Goal: Information Seeking & Learning: Find specific fact

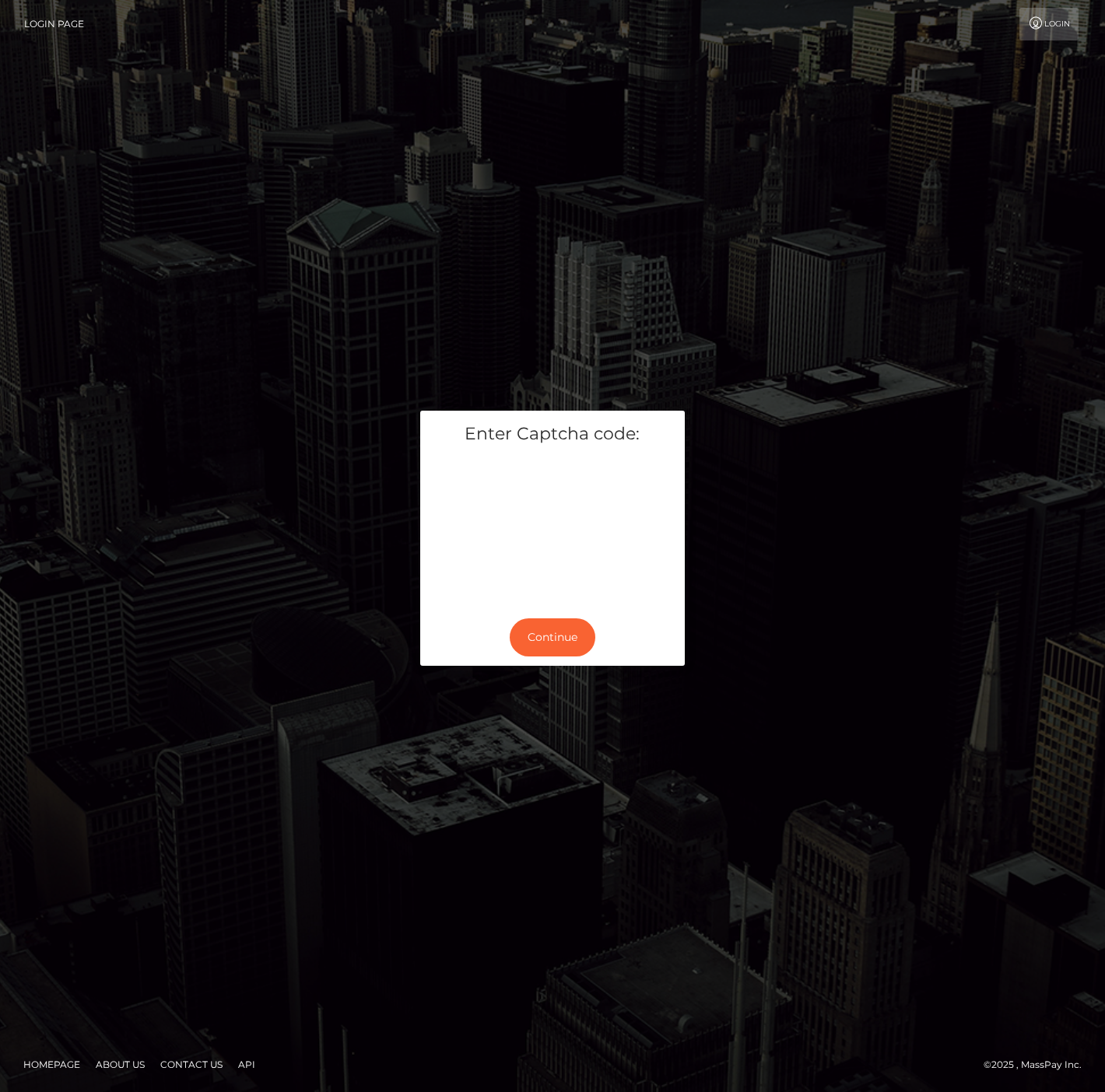
click at [569, 615] on div "Continue" at bounding box center [552, 638] width 265 height 57
click at [569, 623] on button "Continue" at bounding box center [552, 638] width 86 height 38
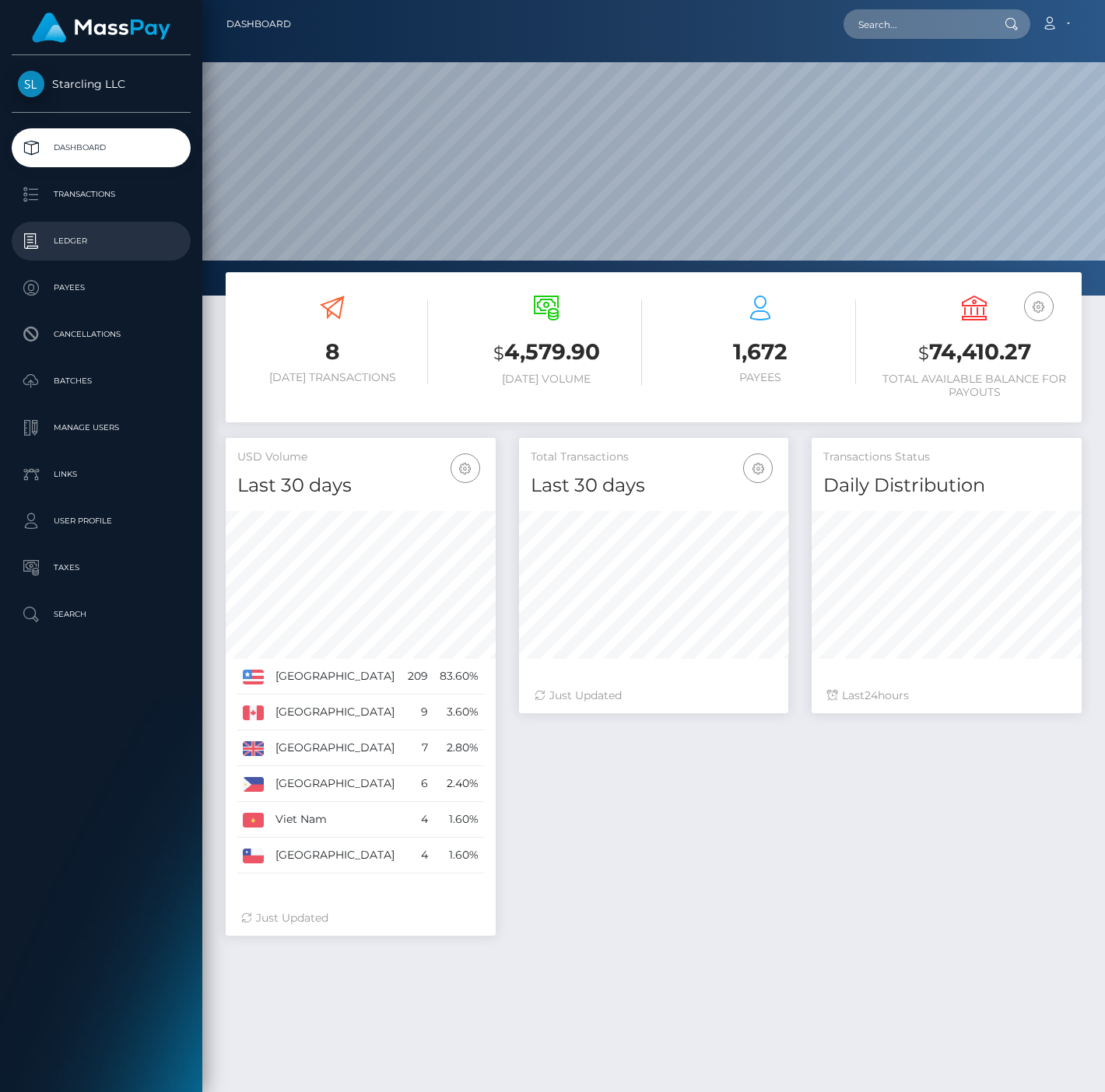
scroll to position [275, 269]
click at [74, 241] on p "Ledger" at bounding box center [101, 241] width 166 height 23
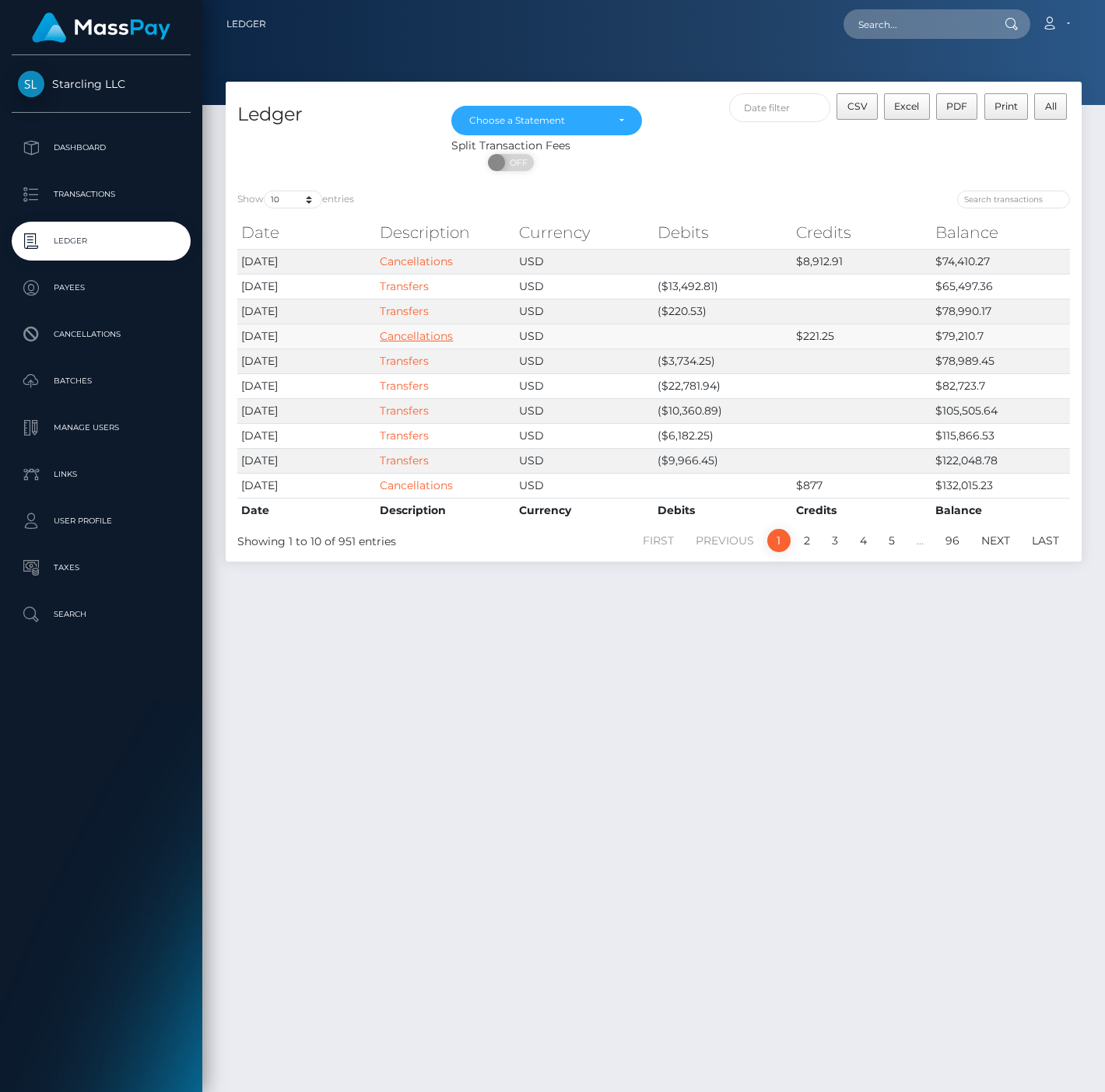
click at [443, 335] on link "Cancellations" at bounding box center [416, 336] width 74 height 14
click at [442, 264] on link "Cancellations" at bounding box center [416, 261] width 74 height 14
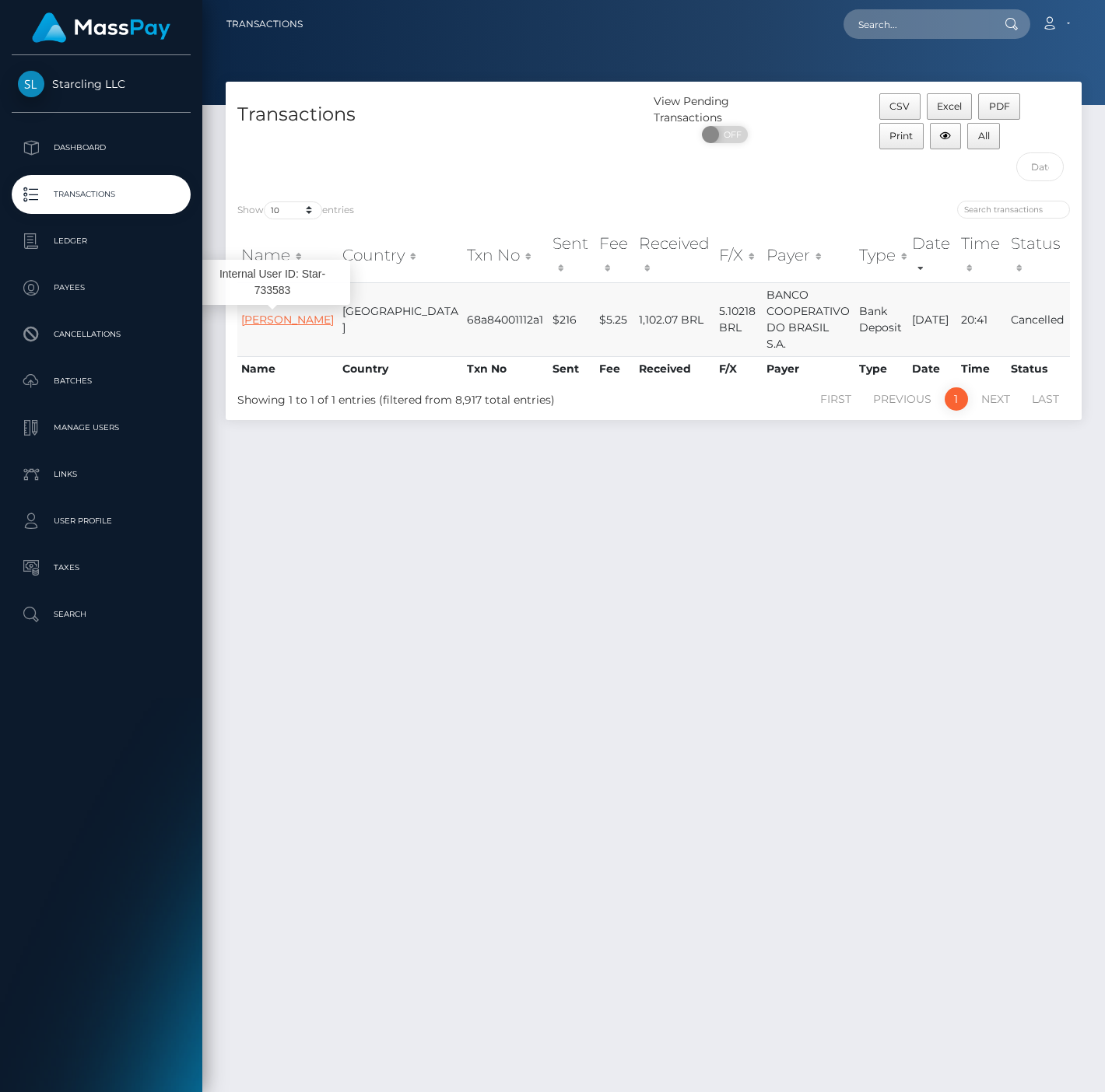
click at [281, 312] on link "RICARDO MARCOLLA" at bounding box center [287, 319] width 93 height 14
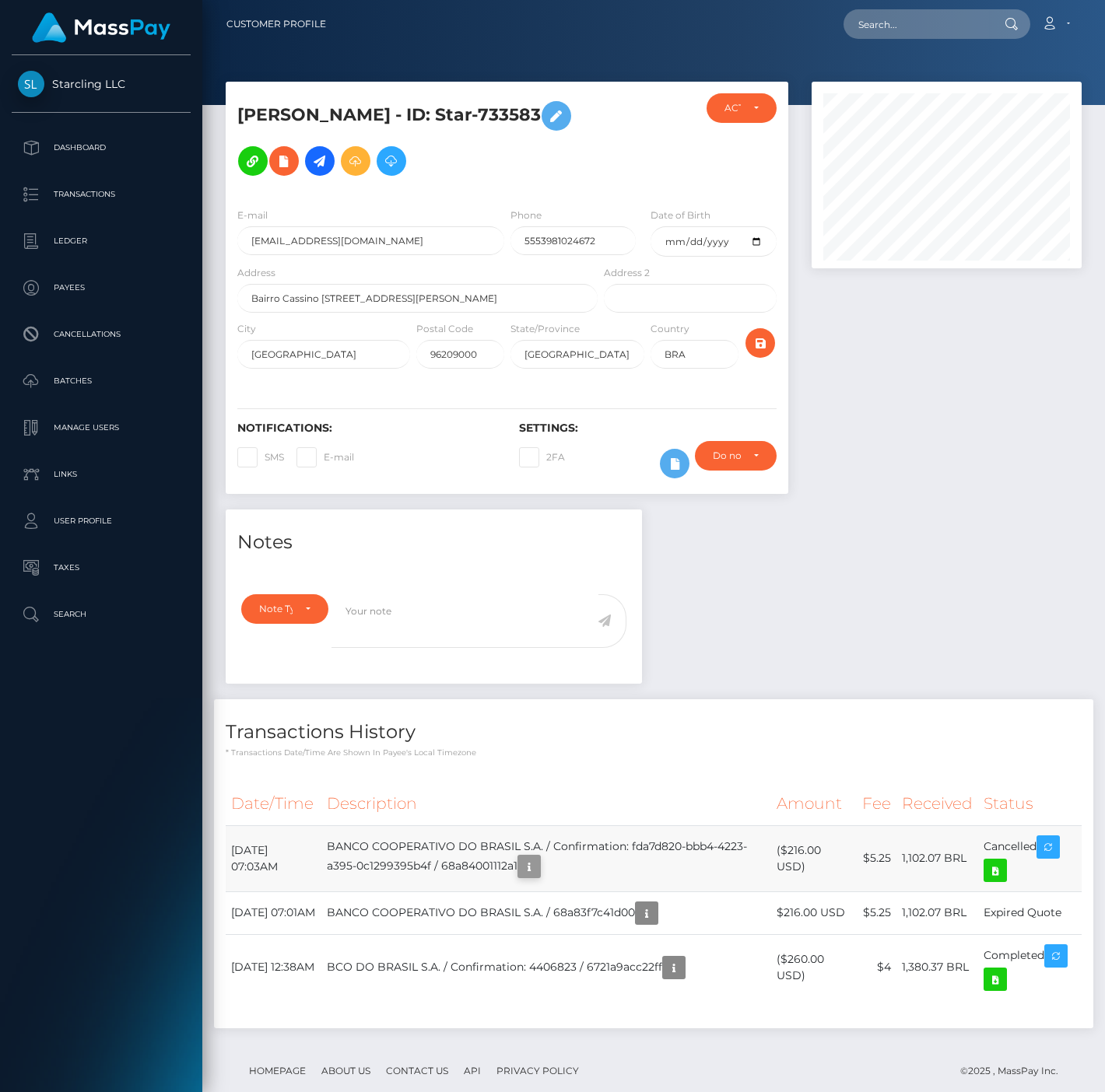
scroll to position [187, 269]
click at [530, 108] on h5 "[PERSON_NAME] - ID: Star-733583" at bounding box center [413, 138] width 351 height 90
copy h5 "733583"
